Goal: Task Accomplishment & Management: Manage account settings

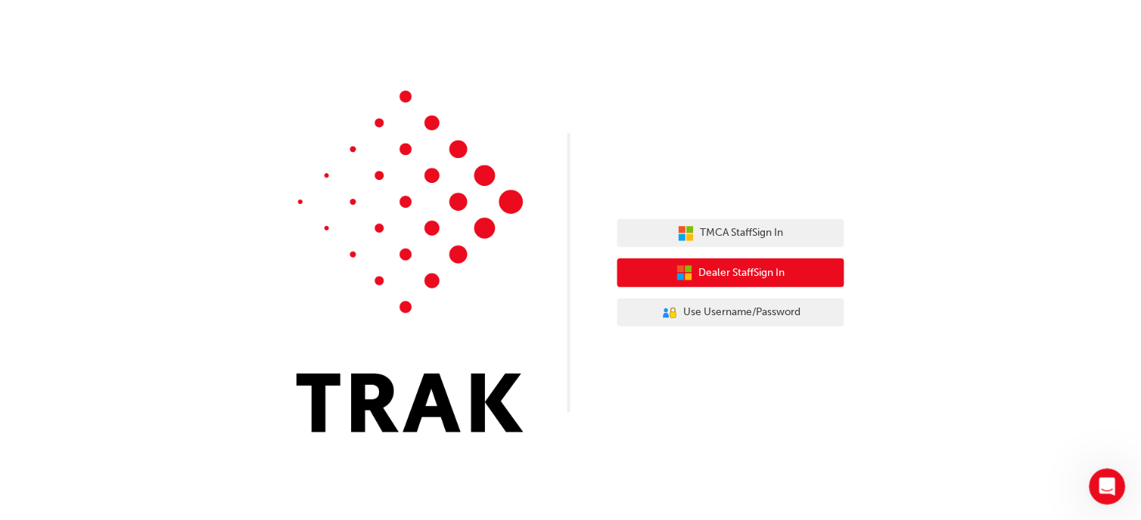
click at [749, 275] on span "Dealer Staff Sign In" at bounding box center [742, 273] width 86 height 17
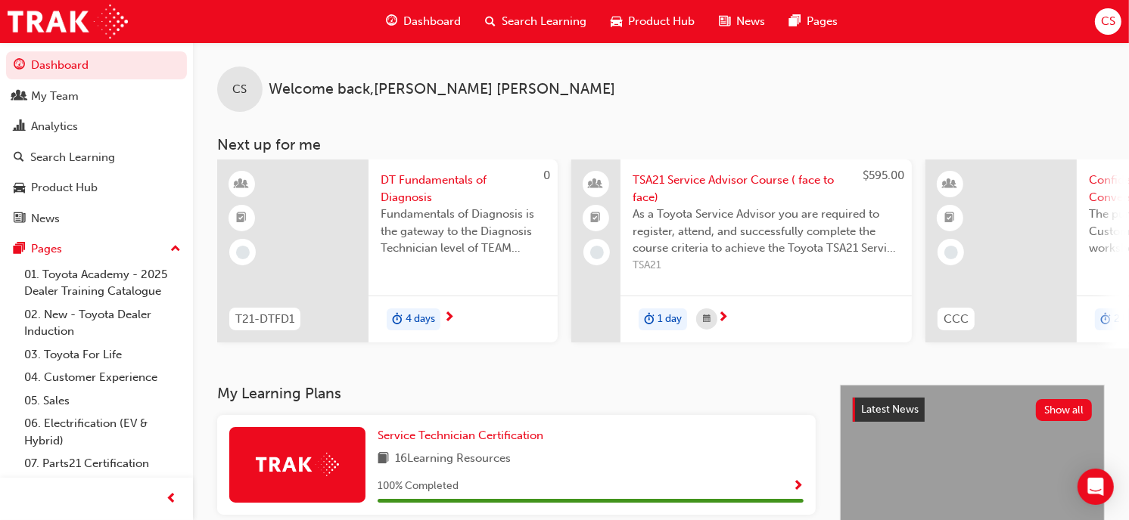
click at [1104, 17] on span "CS" at bounding box center [1108, 21] width 14 height 17
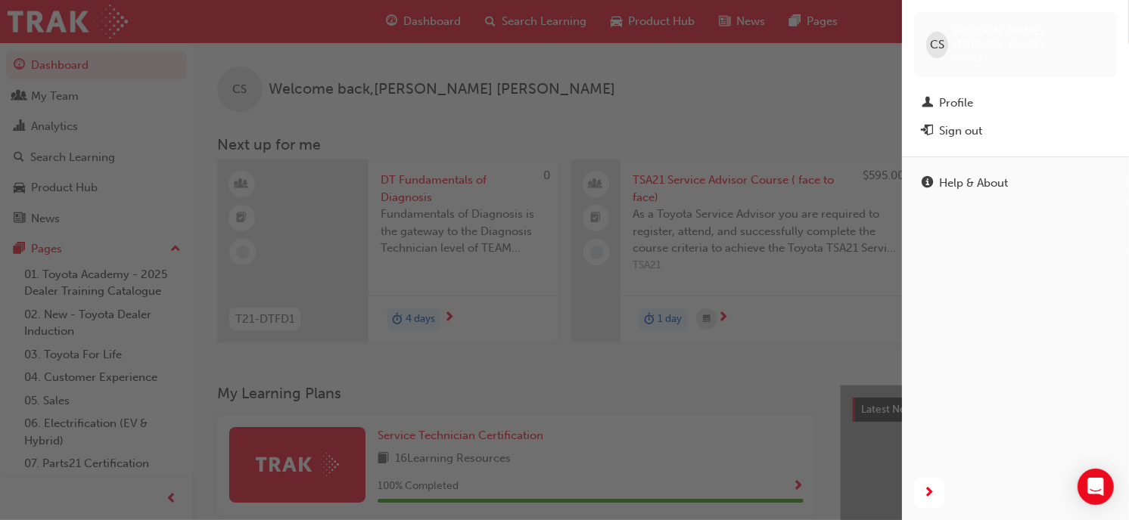
click at [955, 123] on div "Sign out" at bounding box center [960, 131] width 43 height 17
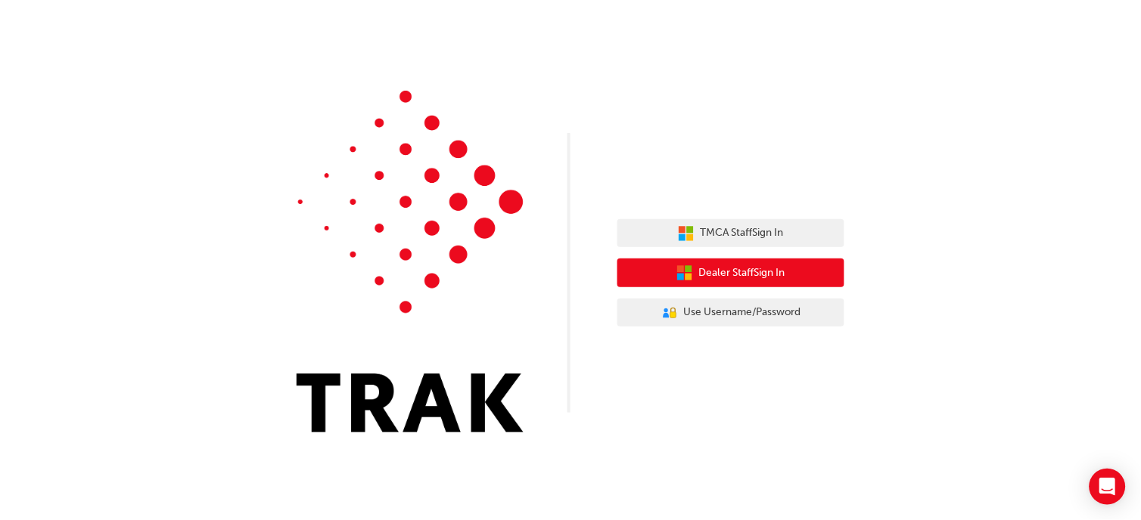
click at [769, 278] on span "Dealer Staff Sign In" at bounding box center [742, 273] width 86 height 17
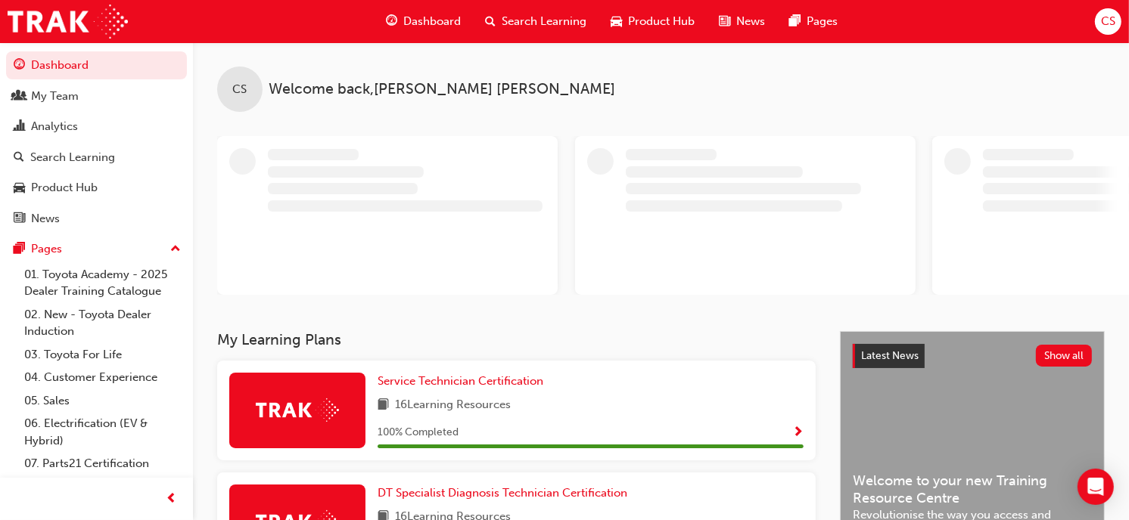
click at [1099, 20] on div "CS" at bounding box center [1108, 21] width 26 height 26
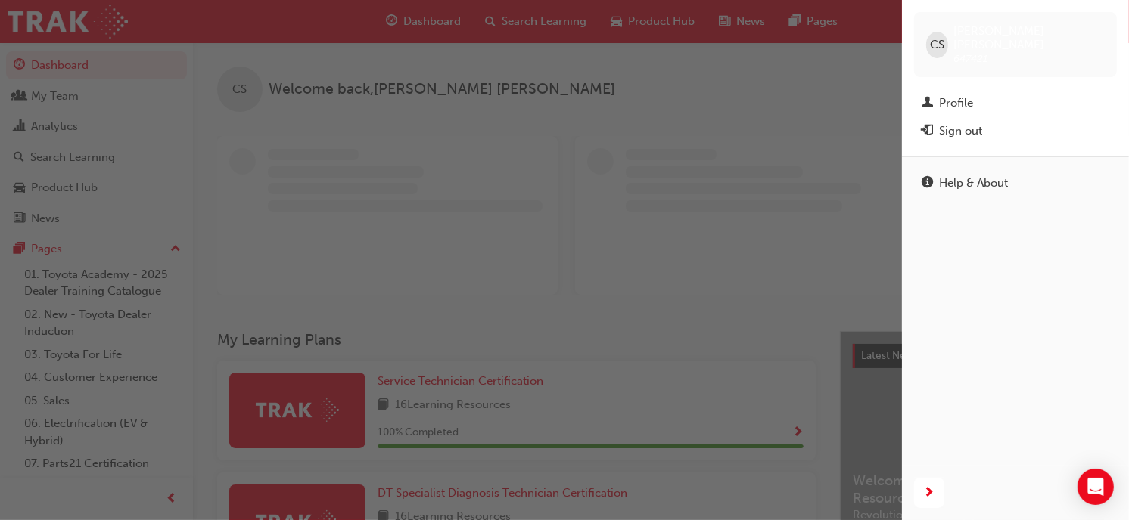
click at [965, 123] on div "Sign out" at bounding box center [960, 131] width 43 height 17
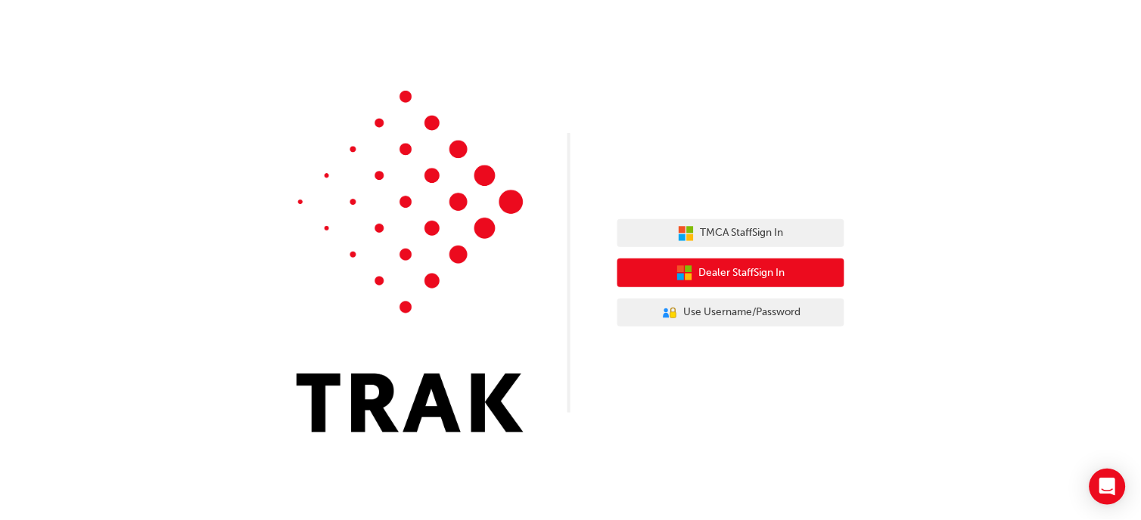
click at [795, 271] on button "Dealer Staff Sign In" at bounding box center [730, 273] width 227 height 29
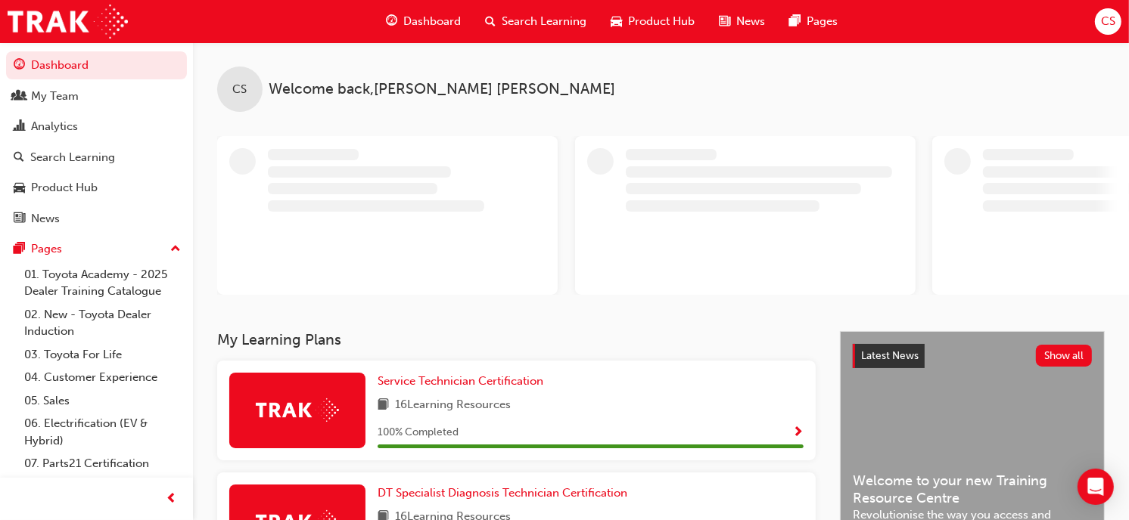
click at [1114, 8] on div "Dashboard Search Learning Product Hub News Pages CS" at bounding box center [564, 21] width 1129 height 43
click at [1111, 15] on span "CS" at bounding box center [1108, 21] width 14 height 17
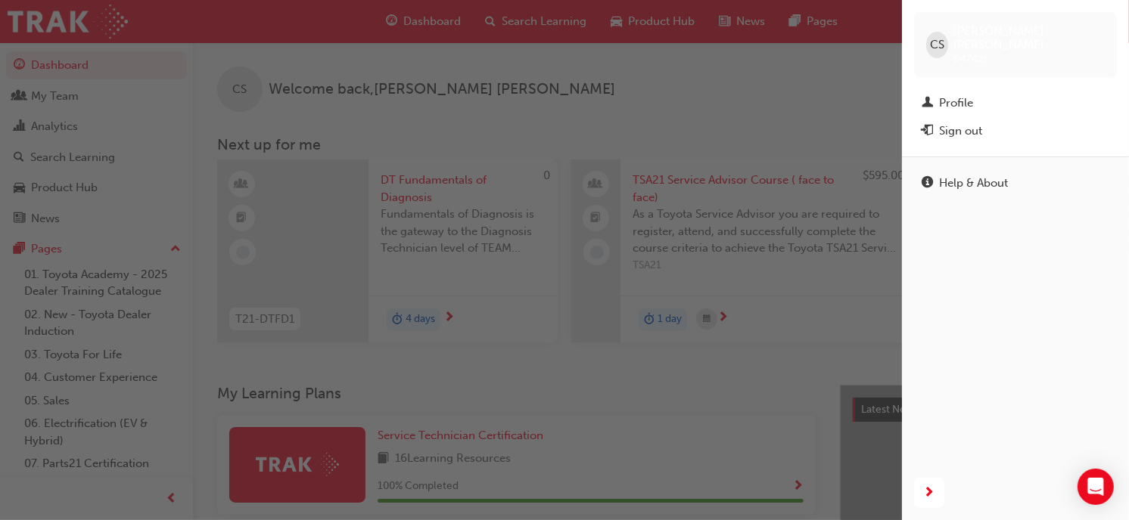
click at [940, 45] on span "CS" at bounding box center [937, 44] width 14 height 17
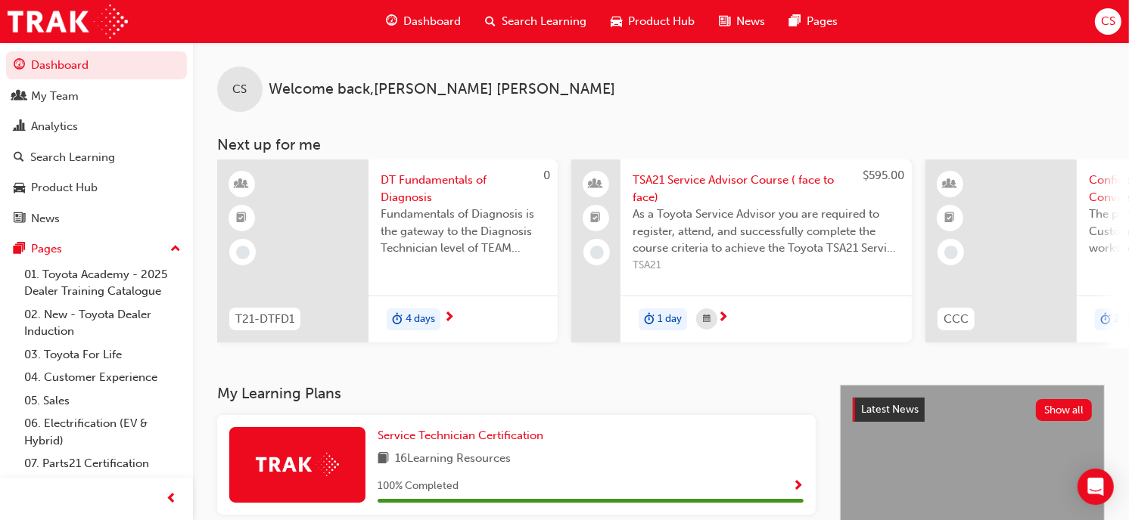
click at [1104, 13] on span "CS" at bounding box center [1108, 21] width 14 height 17
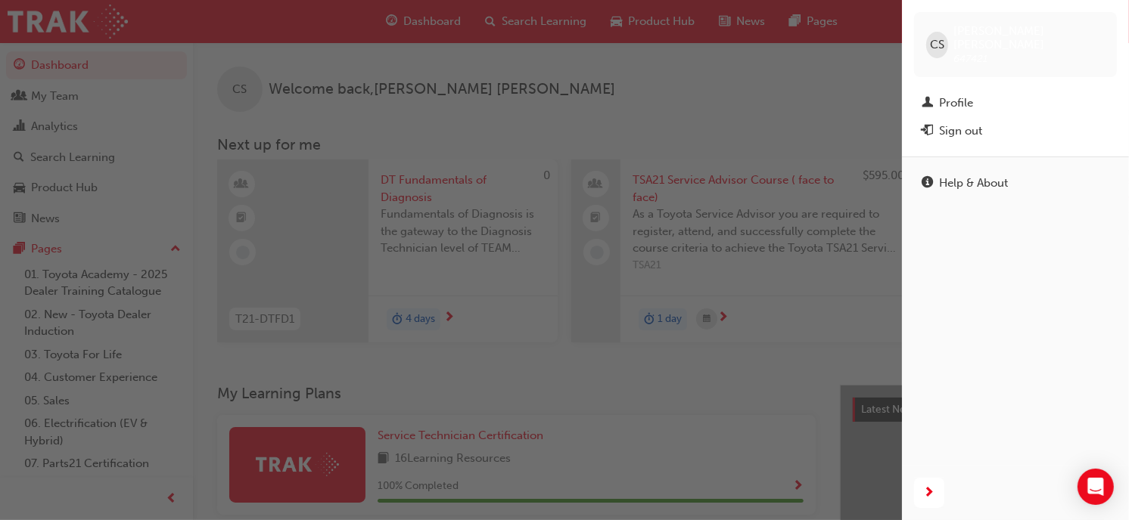
click at [958, 123] on div "Sign out" at bounding box center [960, 131] width 43 height 17
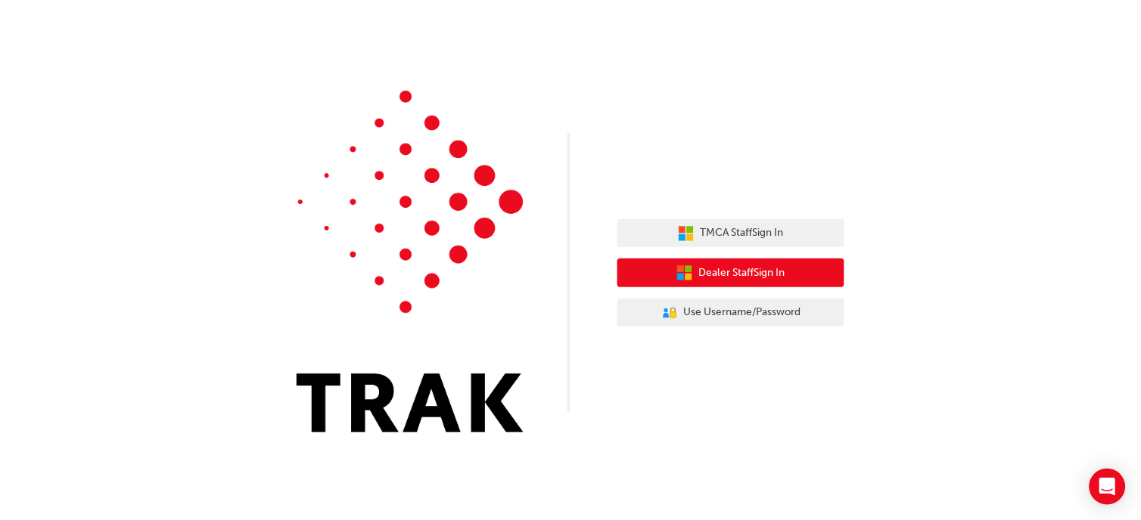
click at [819, 266] on button "Dealer Staff Sign In" at bounding box center [730, 273] width 227 height 29
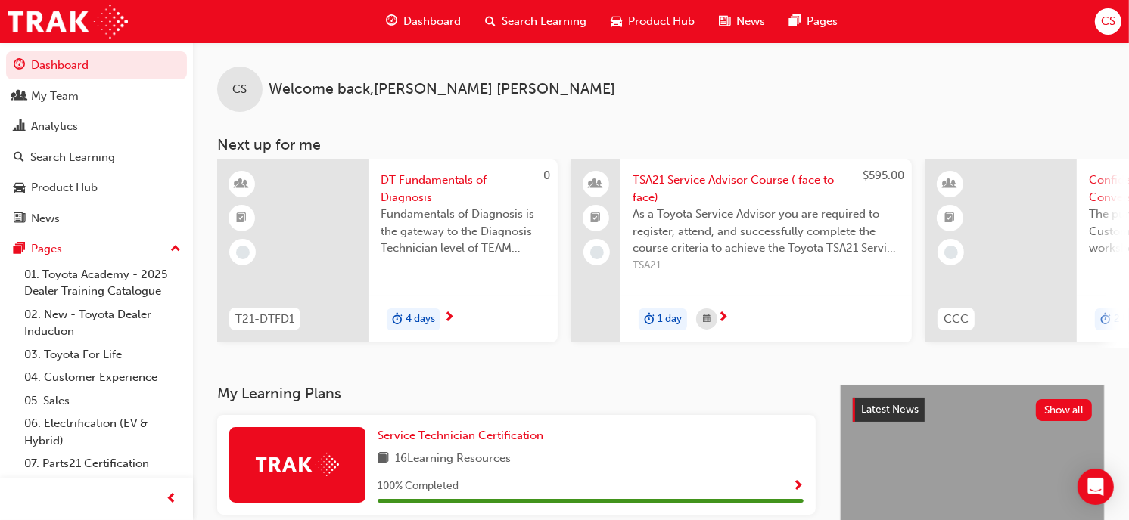
click at [1097, 17] on div "CS" at bounding box center [1108, 21] width 26 height 26
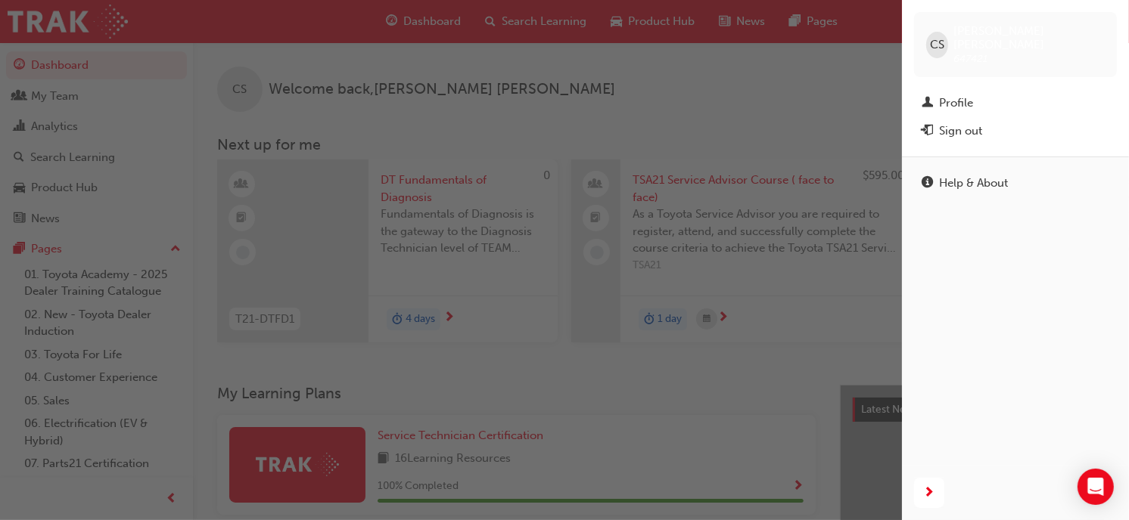
click at [676, 110] on div "button" at bounding box center [451, 260] width 902 height 520
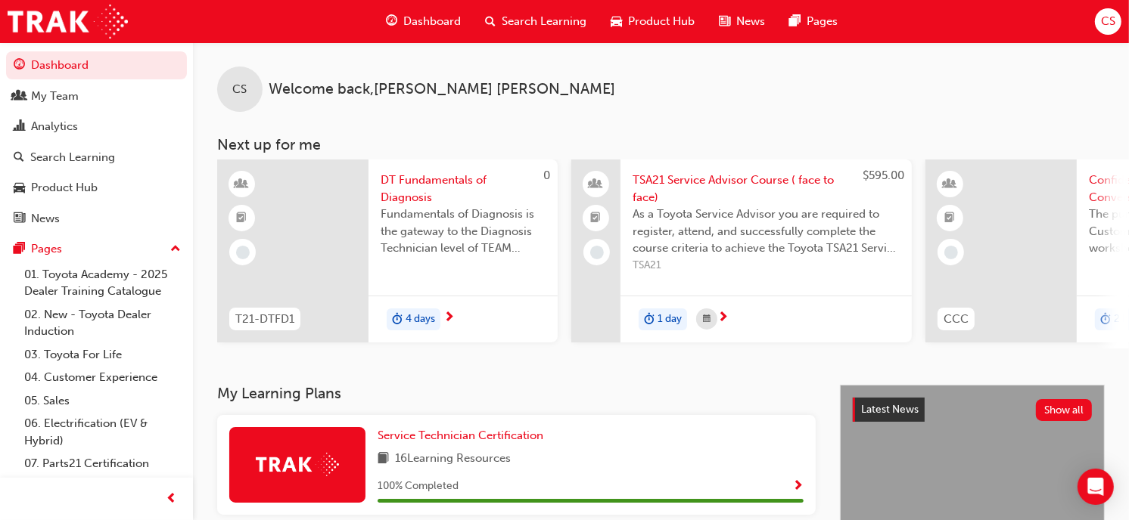
click at [1098, 19] on div "CS" at bounding box center [1108, 21] width 26 height 26
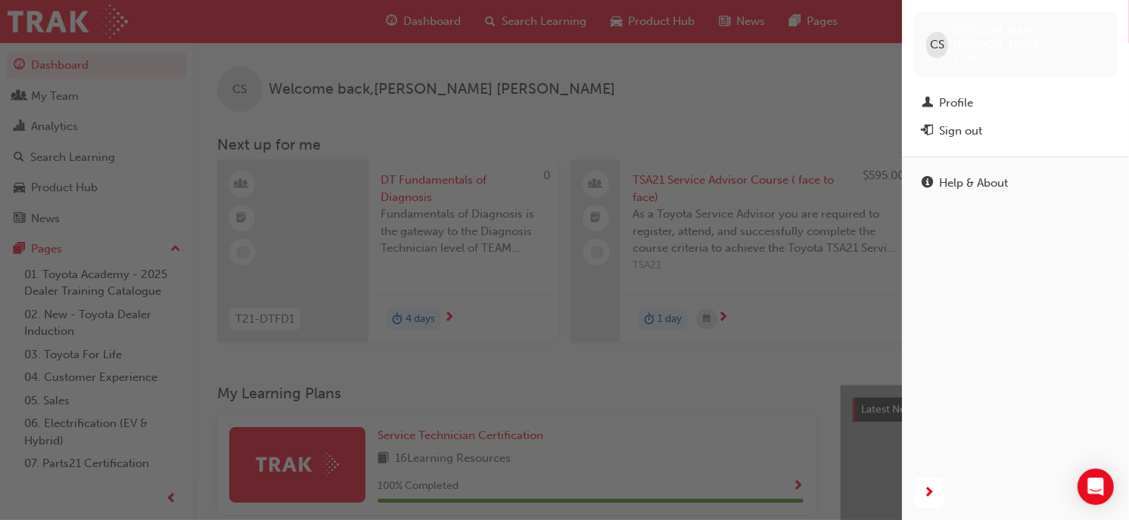
click at [973, 123] on div "Sign out" at bounding box center [960, 131] width 43 height 17
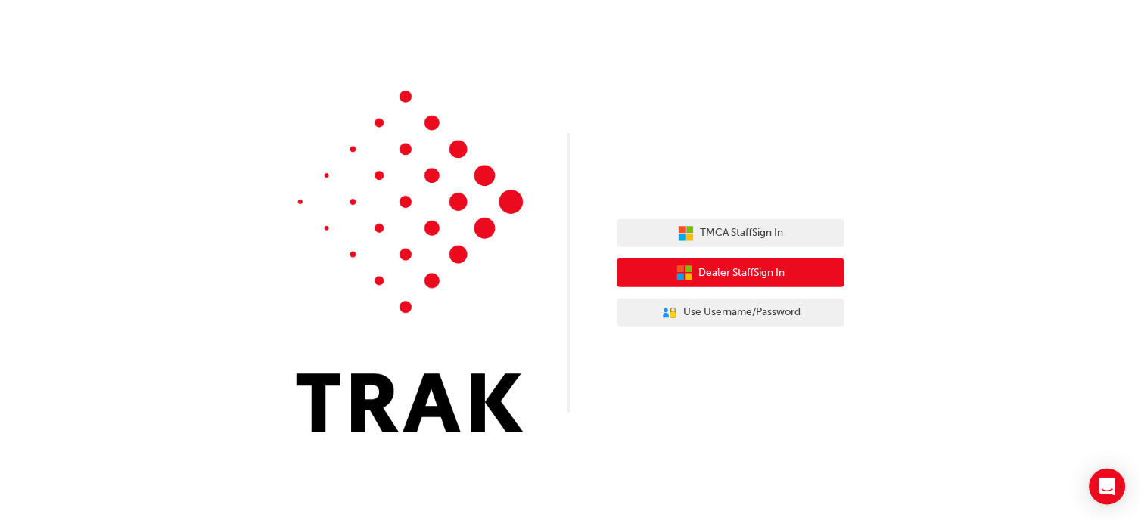
click at [819, 270] on button "Dealer Staff Sign In" at bounding box center [730, 273] width 227 height 29
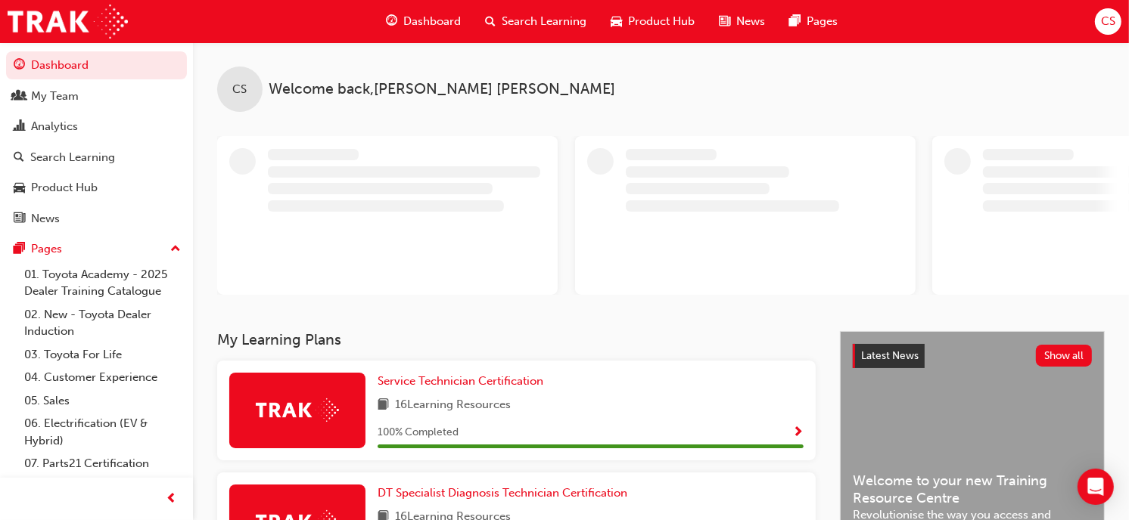
click at [1108, 23] on span "CS" at bounding box center [1108, 21] width 14 height 17
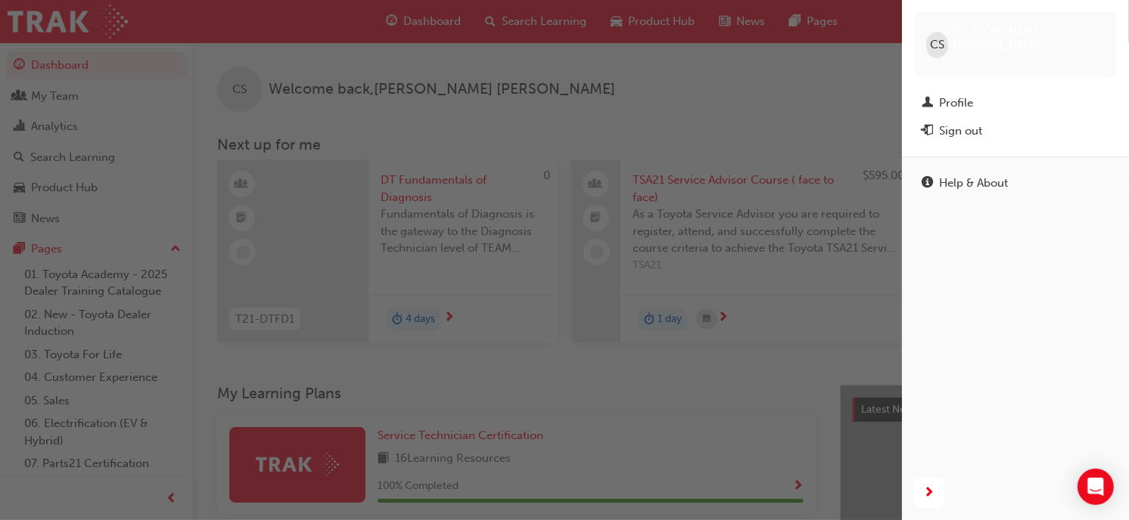
click at [963, 123] on div "Sign out" at bounding box center [960, 131] width 43 height 17
